Goal: Find specific page/section: Find specific page/section

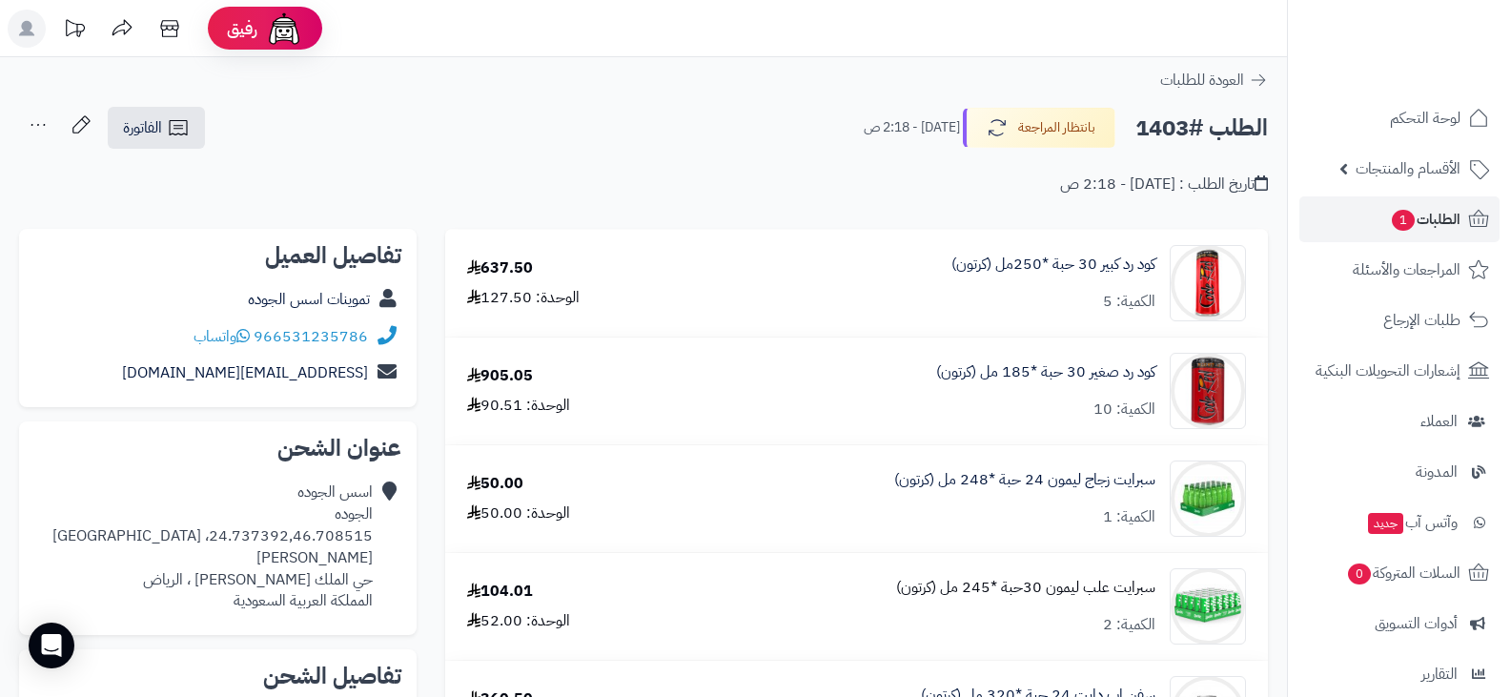
scroll to position [95, 0]
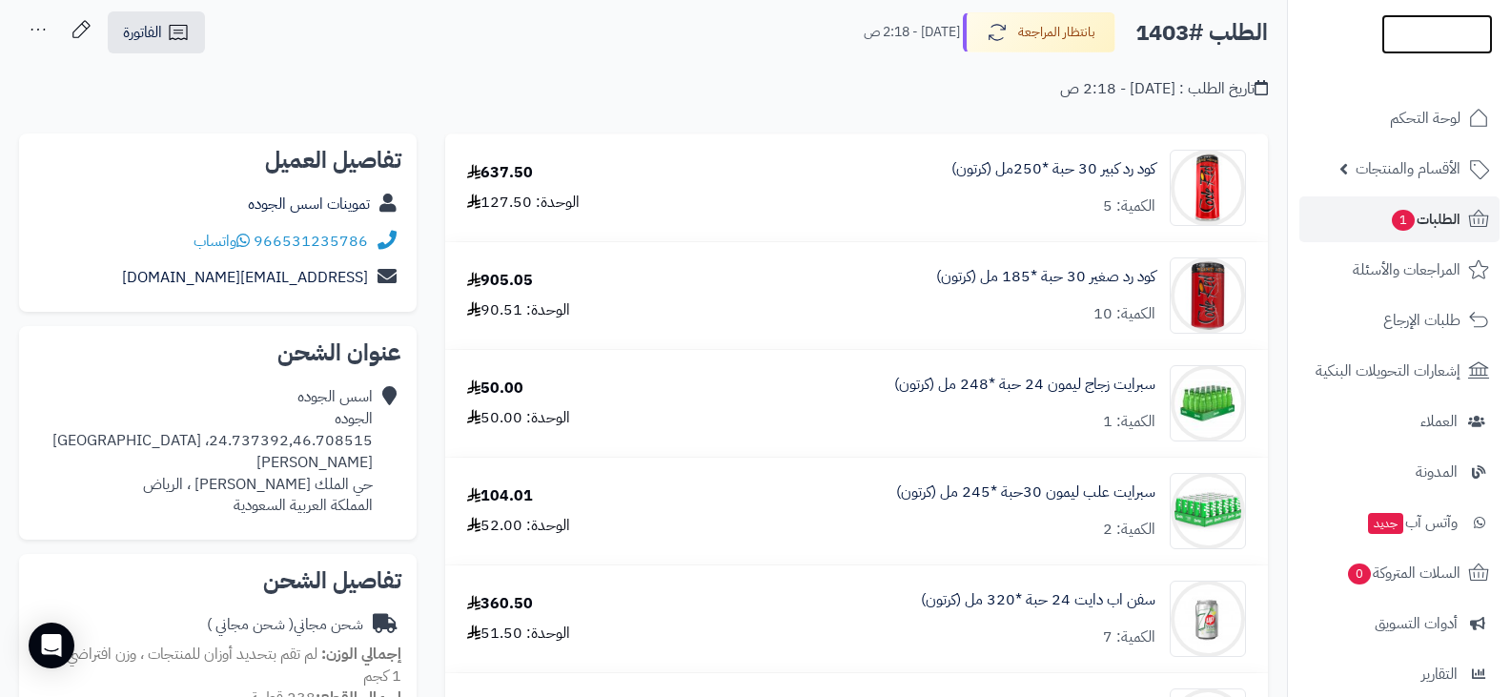
click at [1394, 54] on img at bounding box center [1437, 74] width 112 height 40
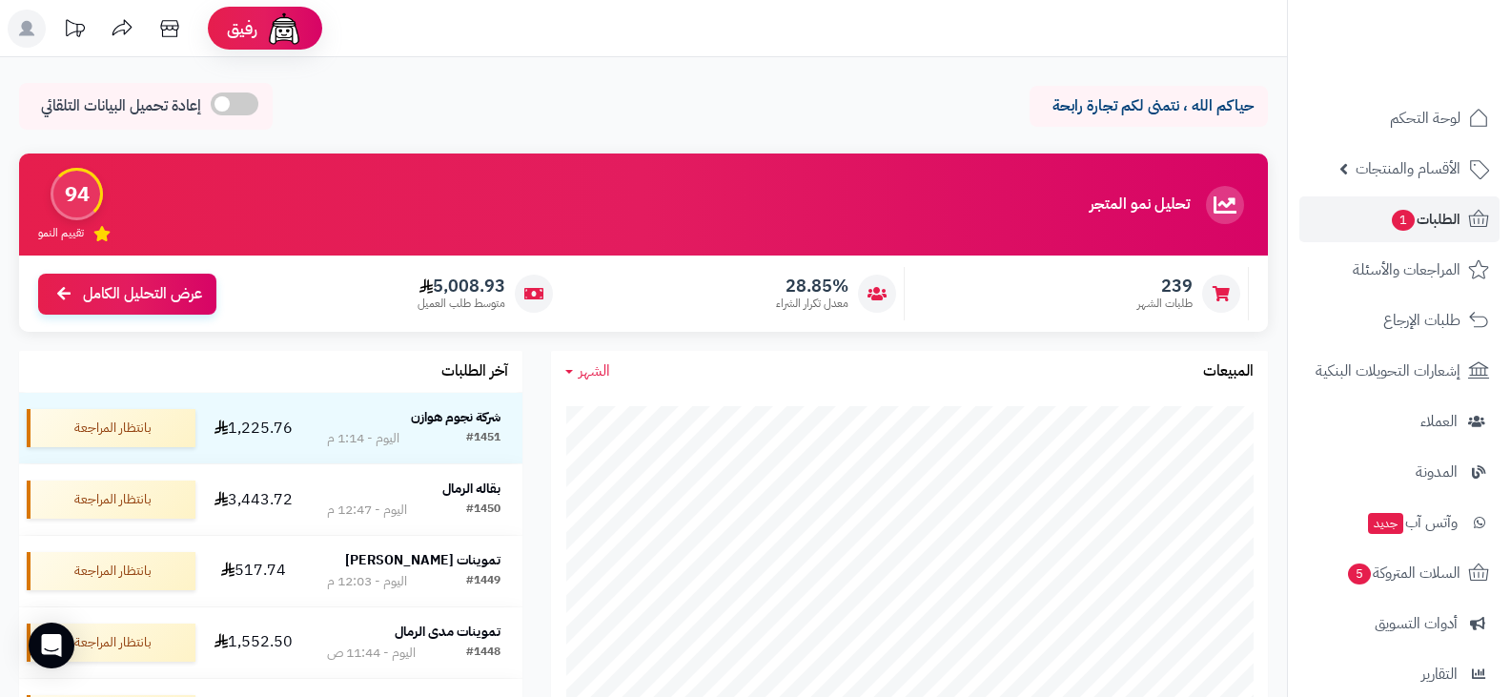
scroll to position [95, 0]
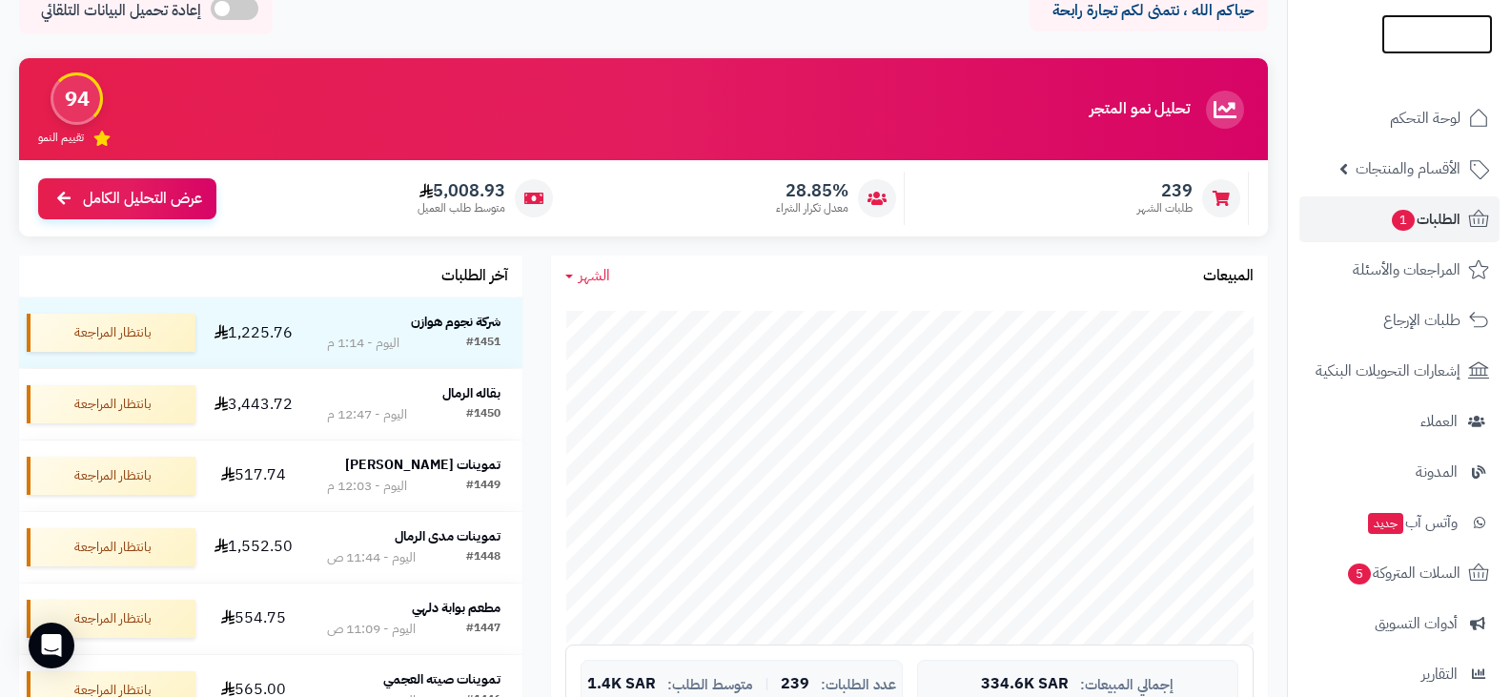
click at [1393, 48] on img at bounding box center [1437, 68] width 112 height 40
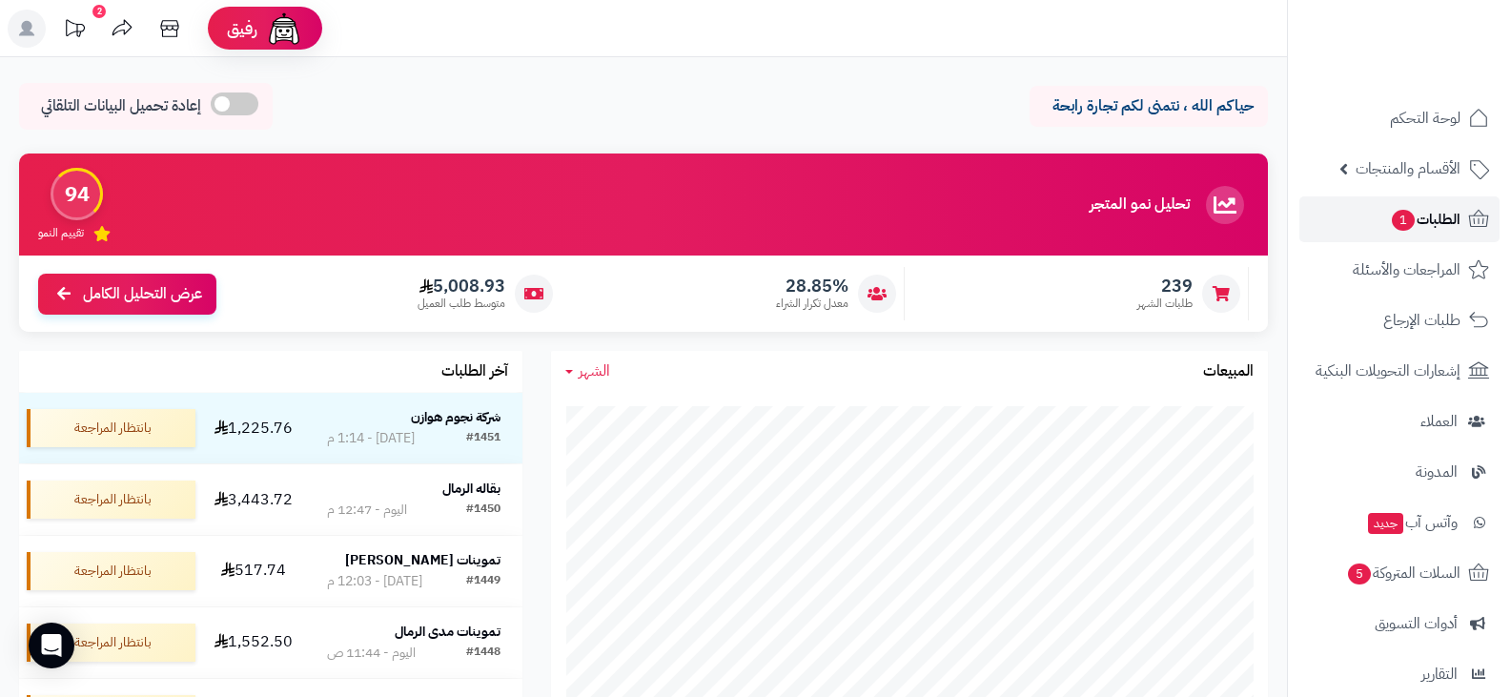
click at [1427, 222] on span "الطلبات 1" at bounding box center [1425, 219] width 71 height 27
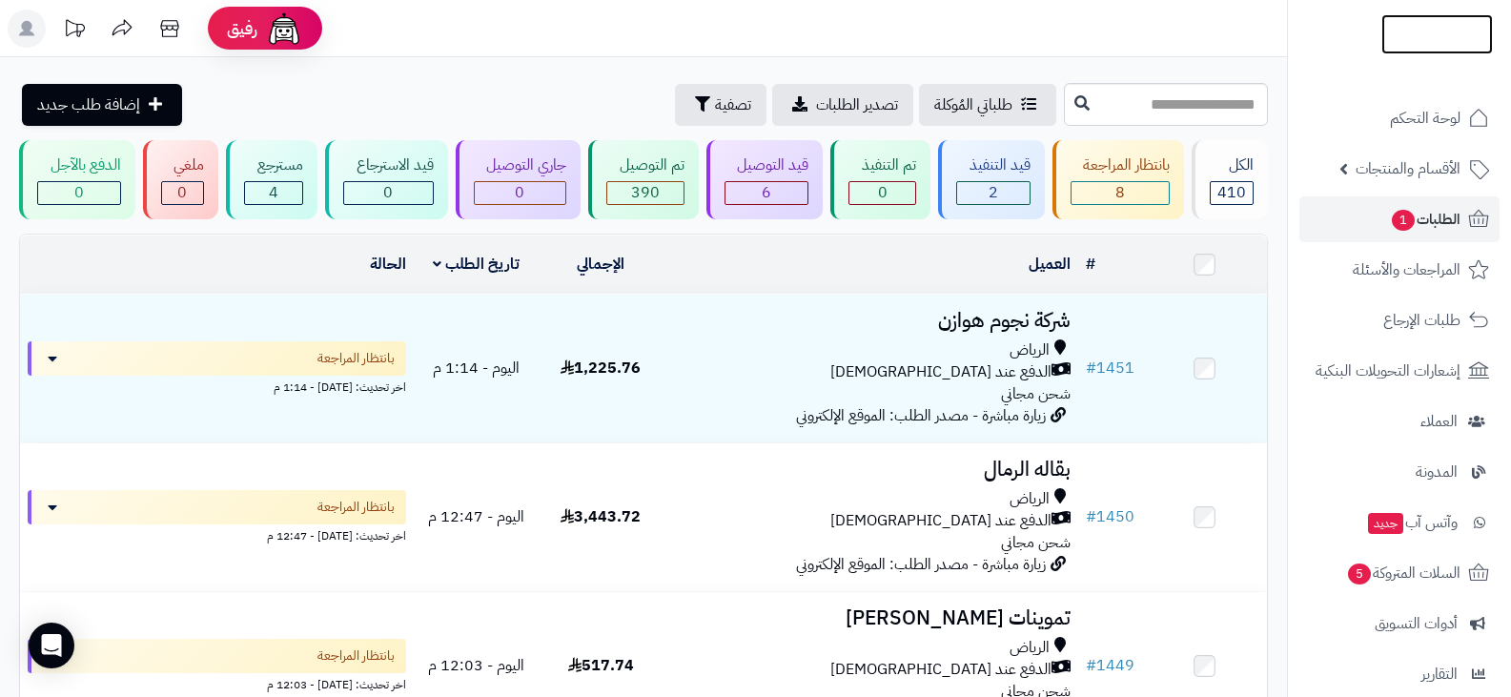
click at [1421, 53] on img at bounding box center [1437, 73] width 112 height 40
